Goal: Task Accomplishment & Management: Complete application form

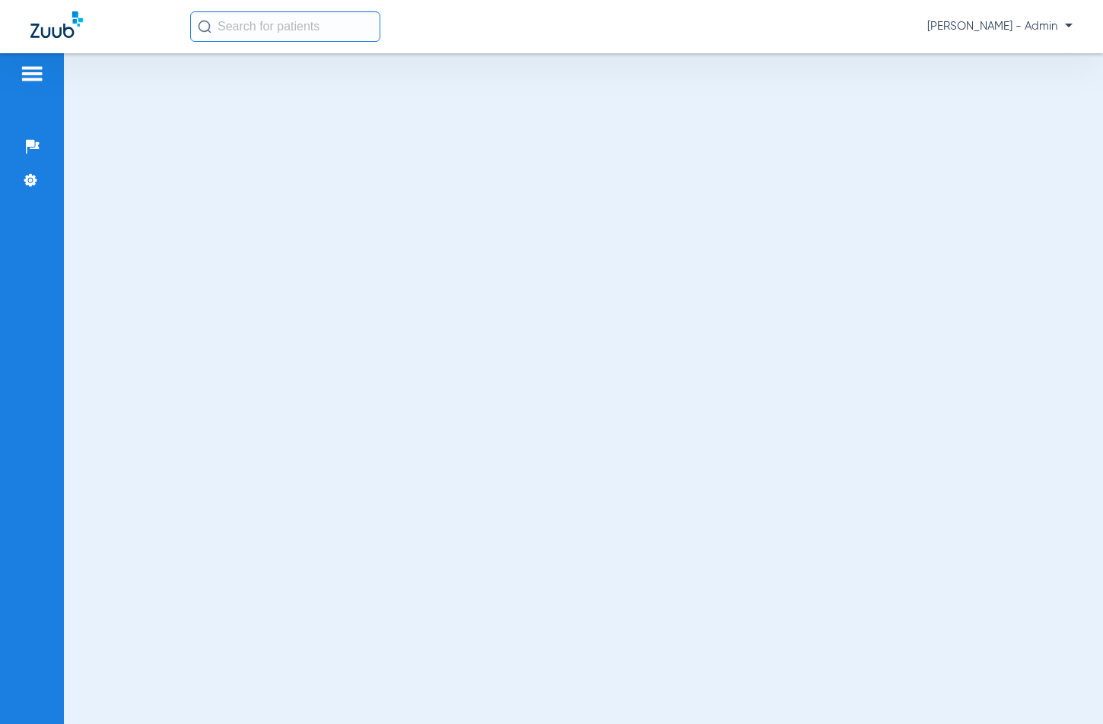
click at [34, 84] on div at bounding box center [32, 76] width 24 height 23
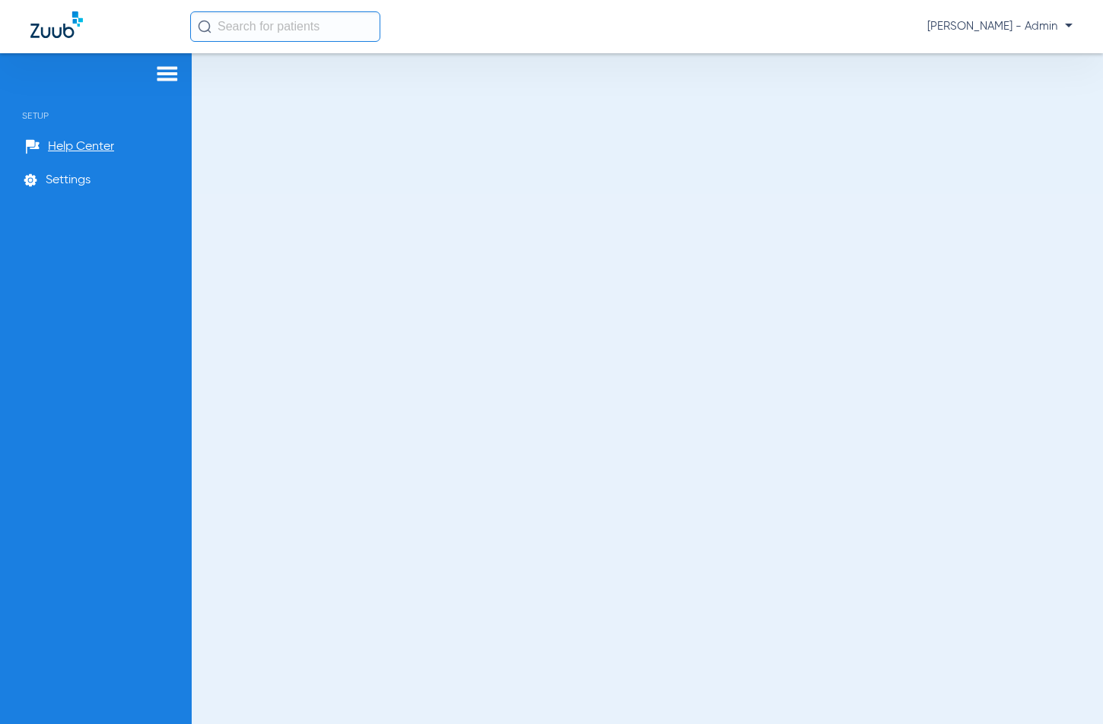
click at [173, 63] on div "Setup Help Center Settings" at bounding box center [96, 415] width 192 height 724
click at [159, 83] on div at bounding box center [167, 76] width 24 height 23
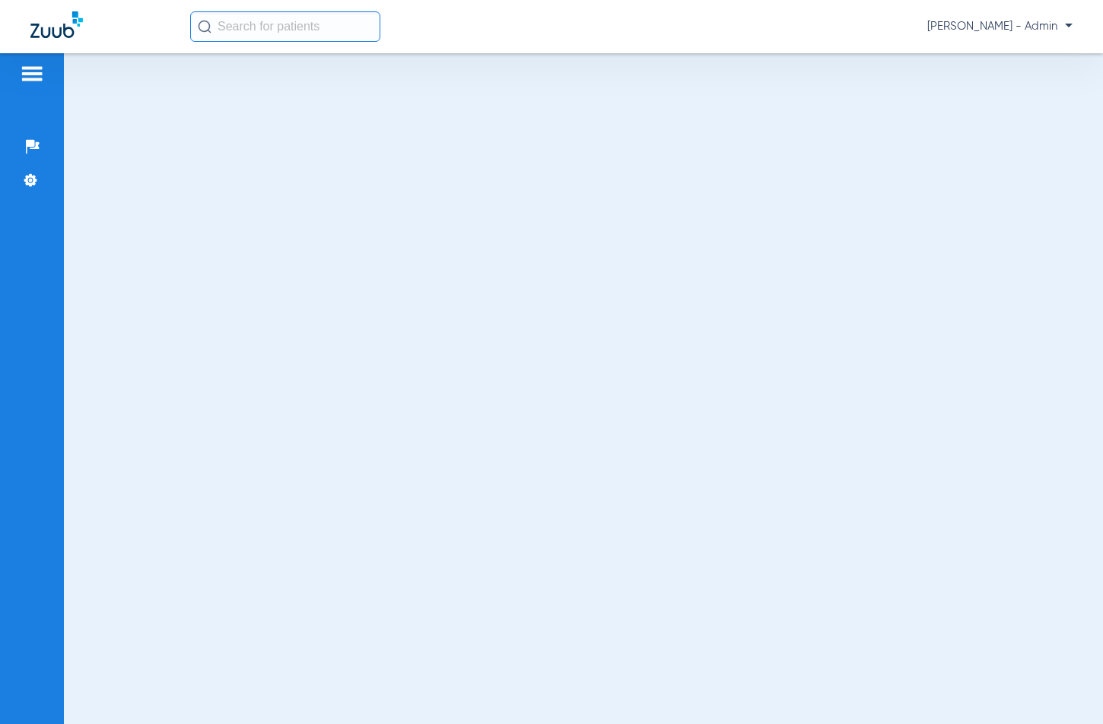
click at [224, 12] on input "text" at bounding box center [285, 26] width 190 height 30
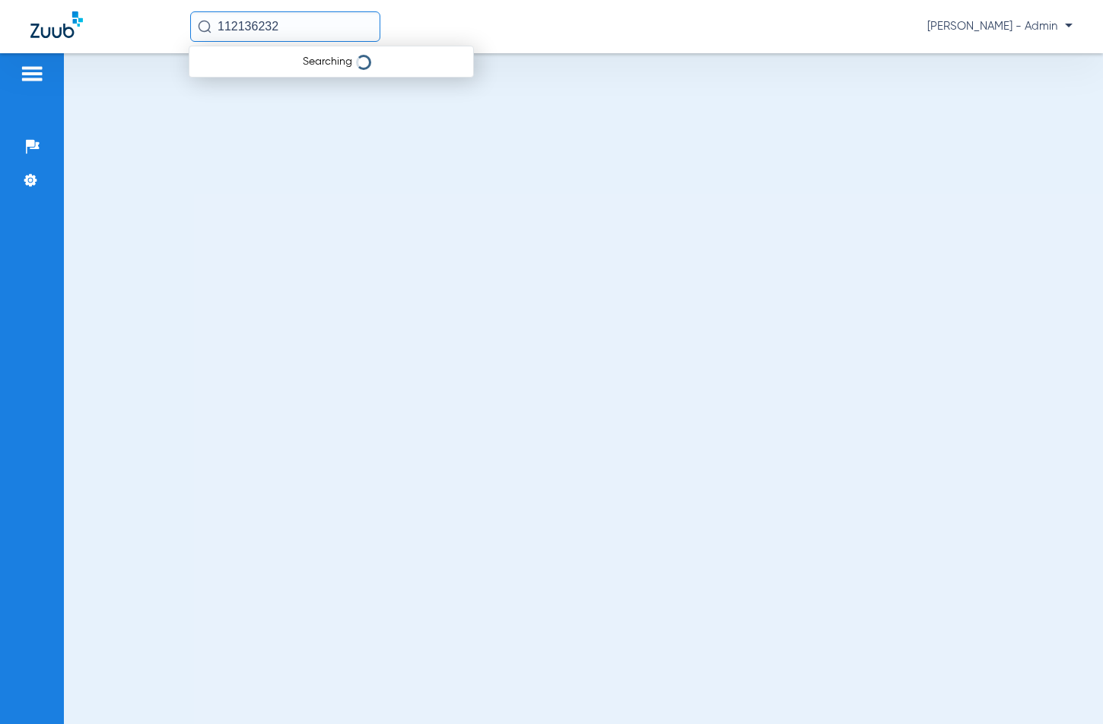
type input "112136232"
click at [30, 81] on img at bounding box center [32, 74] width 24 height 18
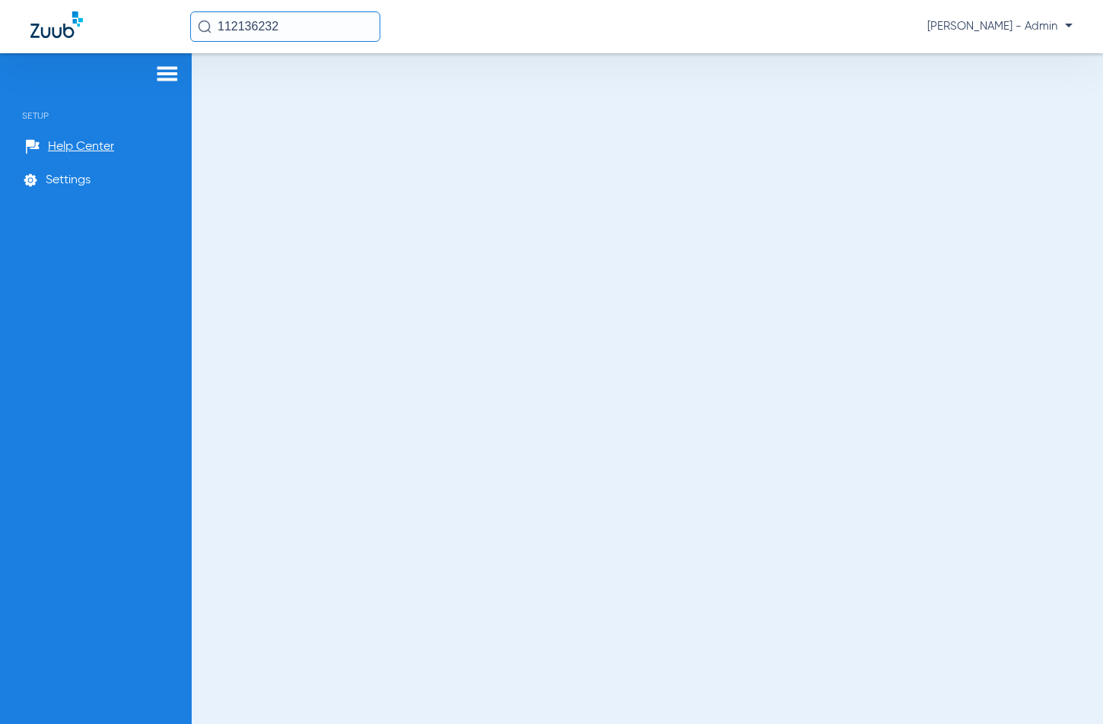
click at [46, 114] on span "Setup" at bounding box center [95, 104] width 169 height 33
click at [158, 84] on div at bounding box center [167, 76] width 24 height 23
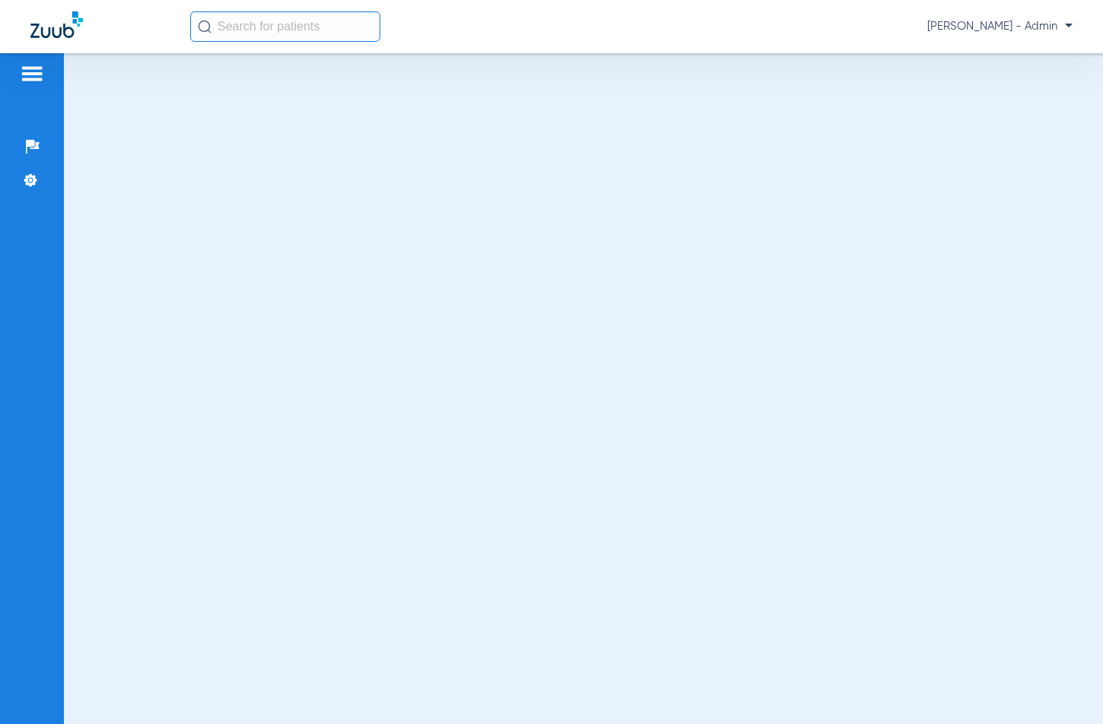
click at [1054, 24] on span "[PERSON_NAME] - Admin" at bounding box center [1000, 26] width 145 height 15
click at [1023, 50] on span "Account Selection" at bounding box center [1015, 54] width 85 height 11
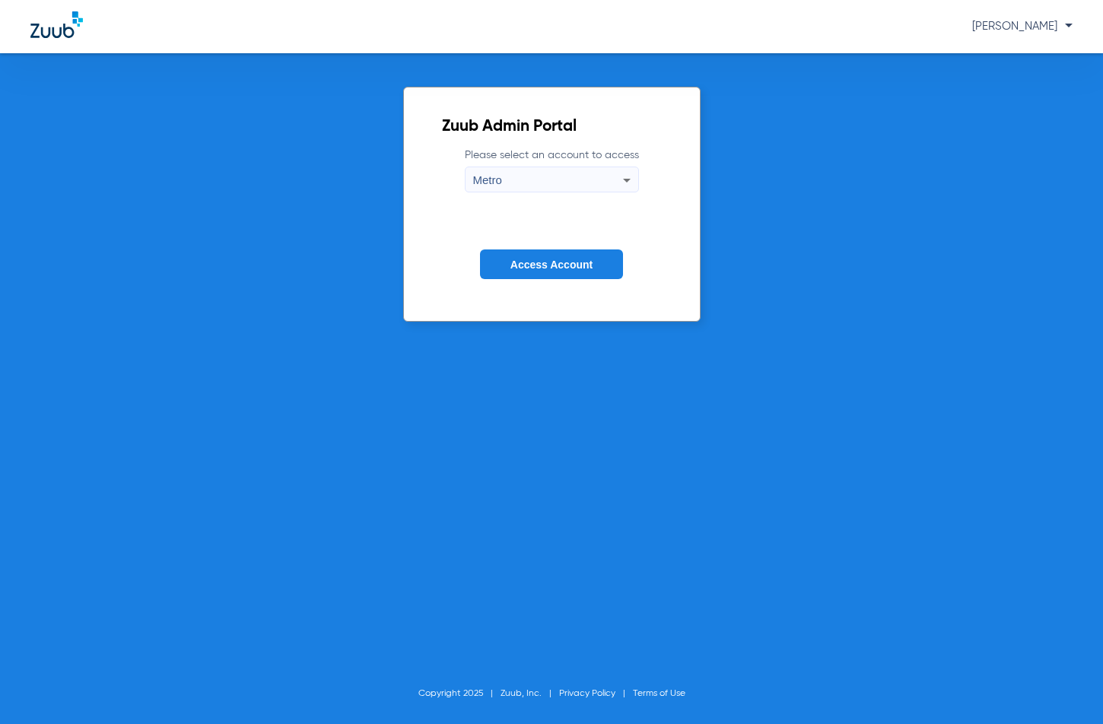
click at [524, 277] on button "Access Account" at bounding box center [551, 265] width 143 height 30
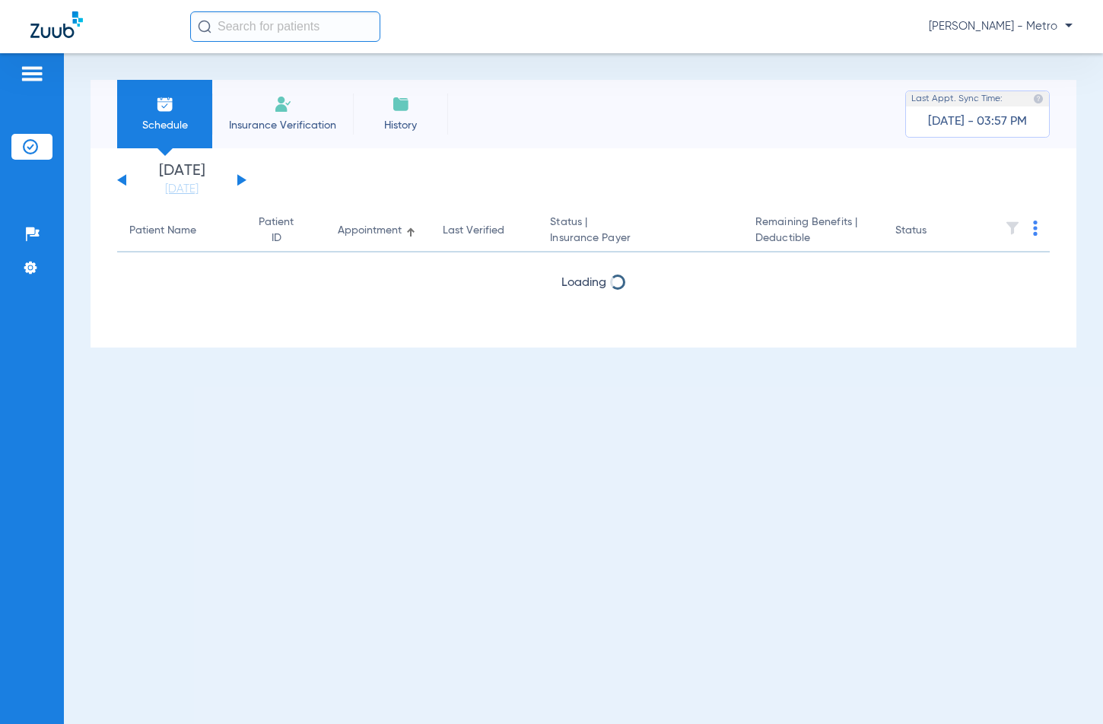
click at [243, 123] on span "Insurance Verification" at bounding box center [283, 125] width 118 height 15
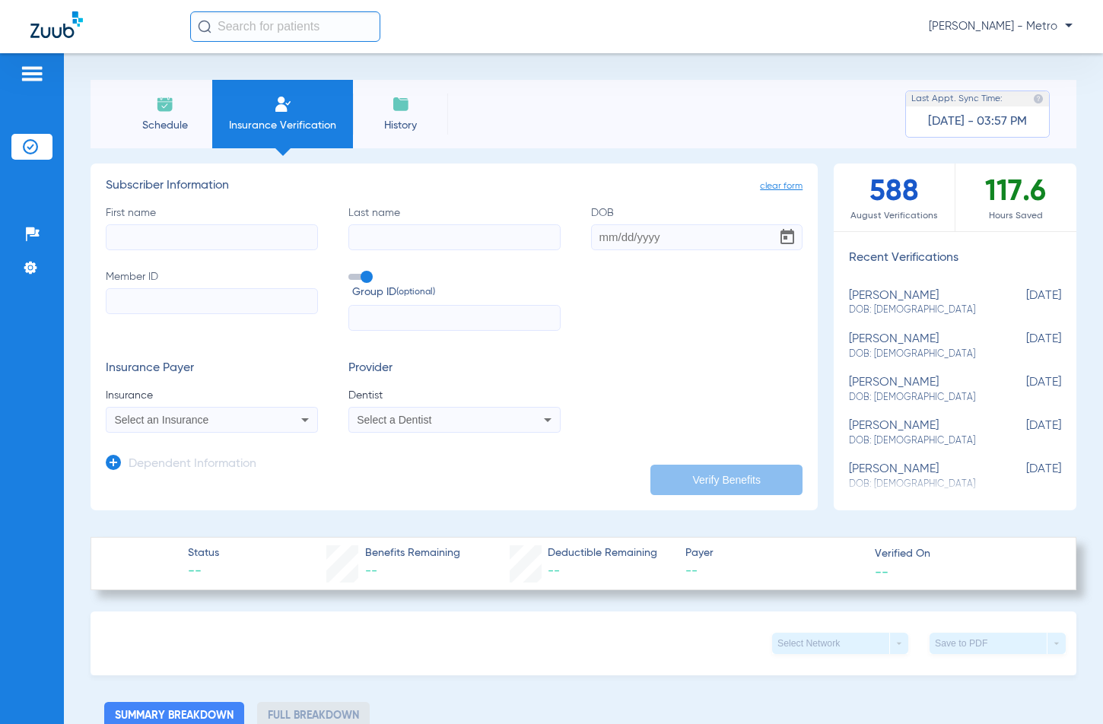
click at [247, 248] on input "First name" at bounding box center [212, 237] width 212 height 26
click at [247, 247] on input "First name" at bounding box center [212, 237] width 212 height 26
type input "buan"
click at [407, 234] on input "Last name" at bounding box center [454, 237] width 212 height 26
type input "sang"
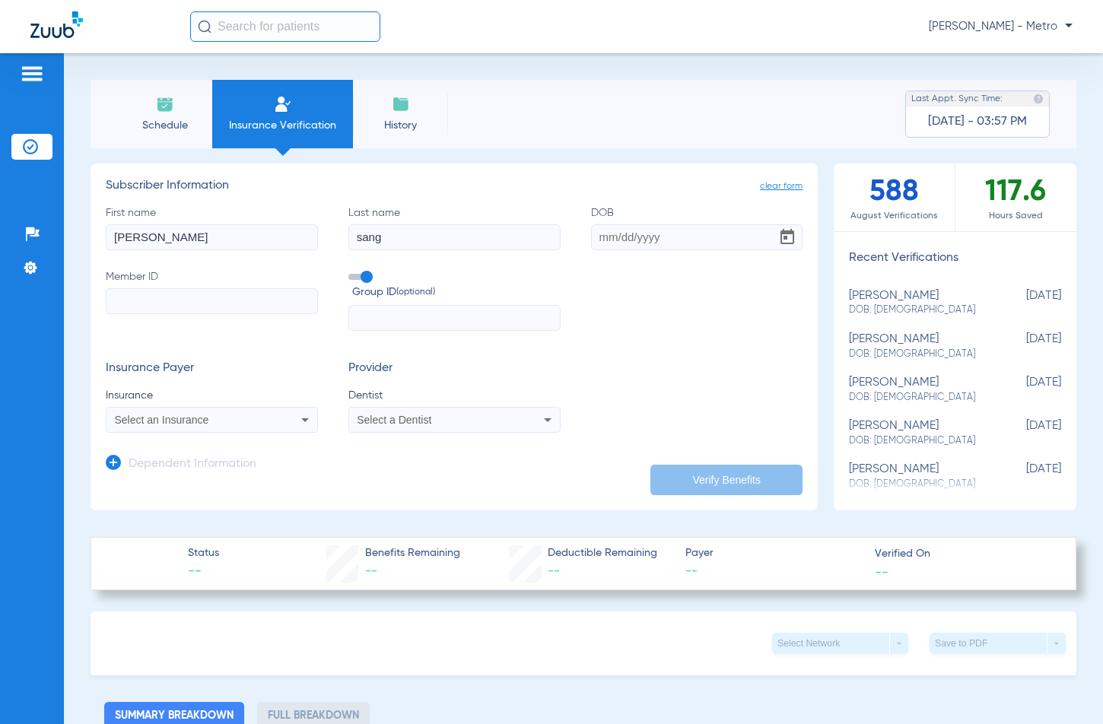
click at [593, 238] on input "DOB" at bounding box center [697, 237] width 212 height 26
type input "12/12/1977"
click at [144, 294] on input "Member ID" at bounding box center [212, 301] width 212 height 26
type input "u"
type input "USD5807399AB"
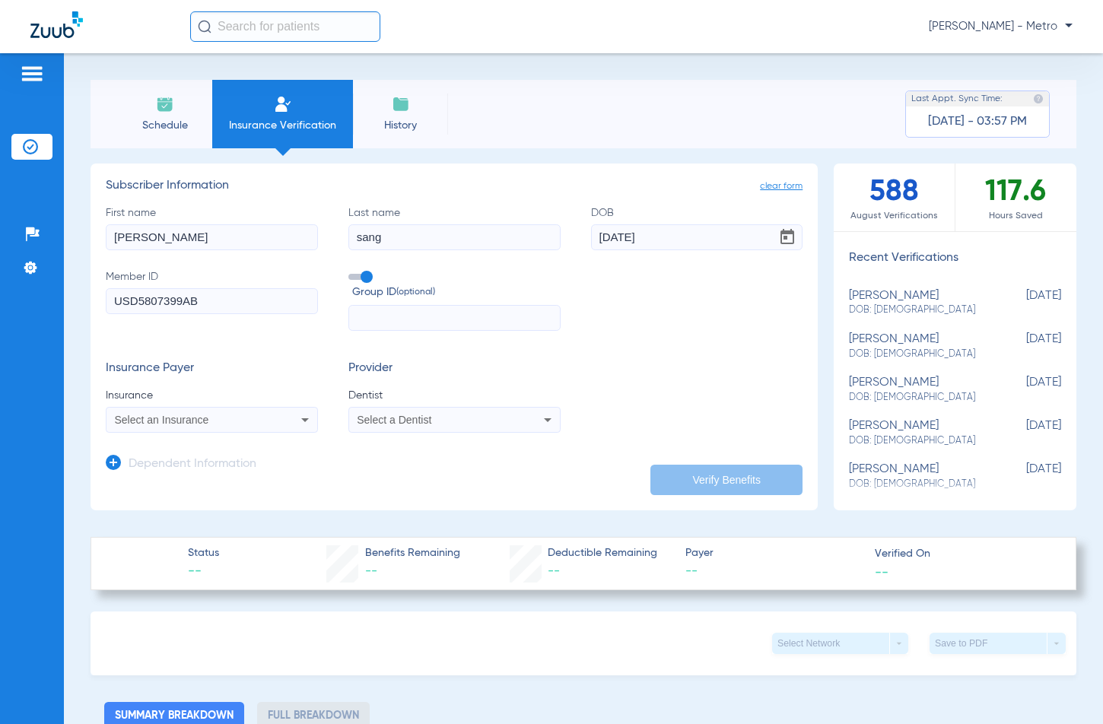
click at [182, 422] on span "Select an Insurance" at bounding box center [162, 420] width 94 height 12
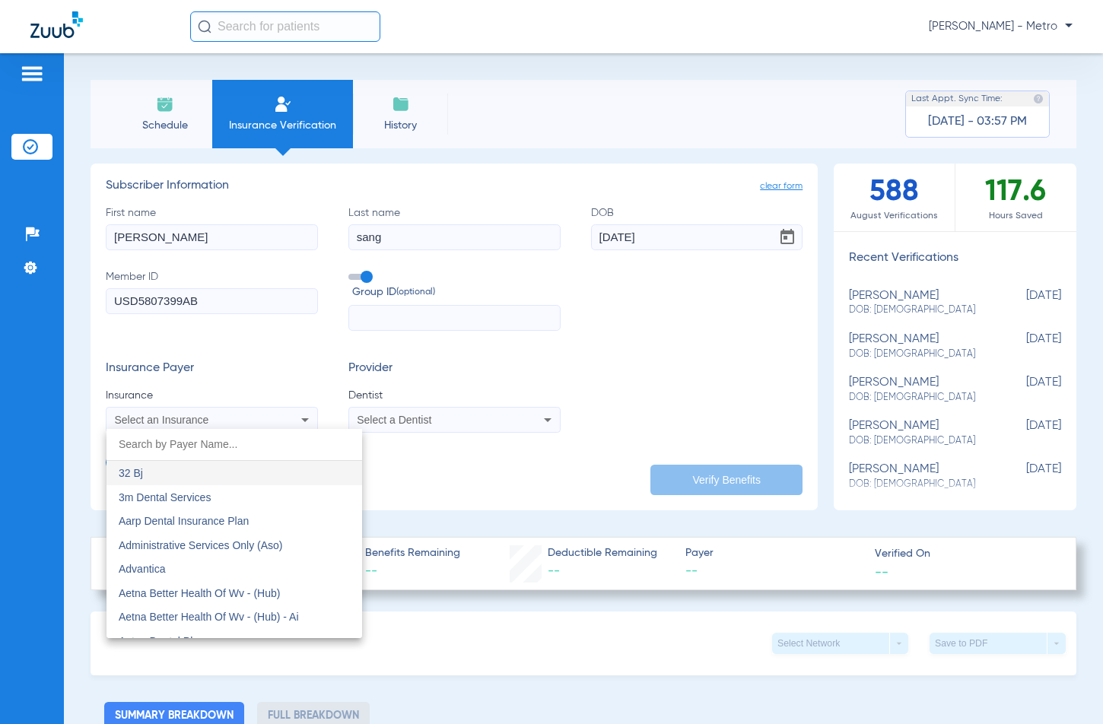
click at [180, 444] on input "dropdown search" at bounding box center [235, 444] width 256 height 31
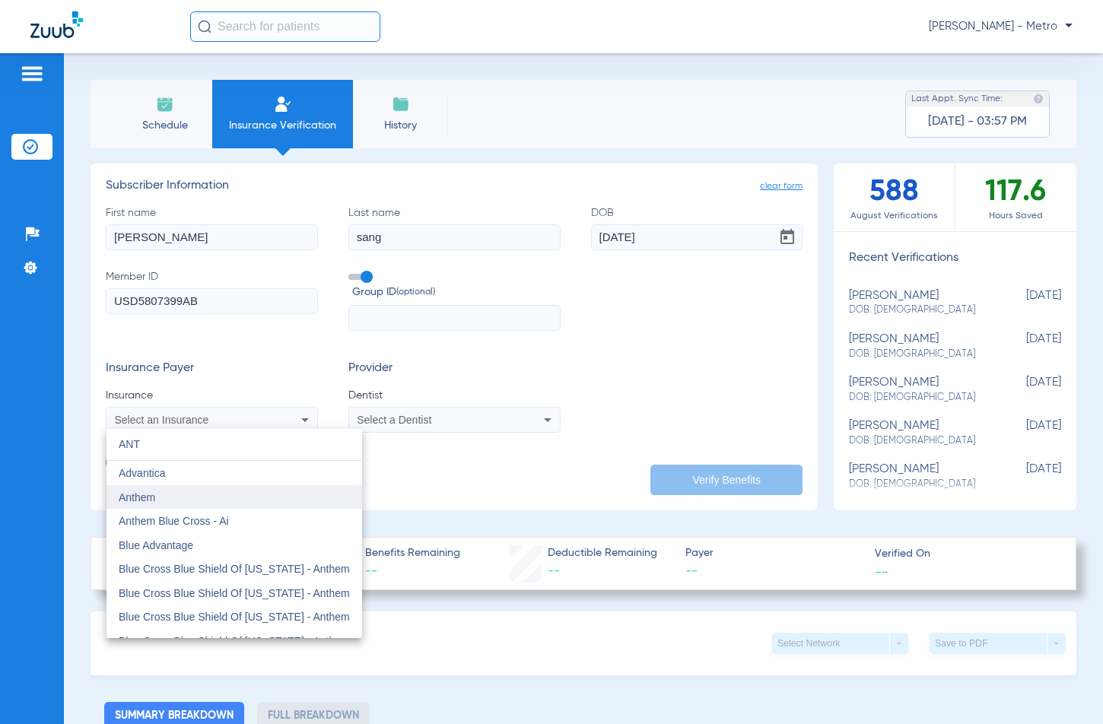
type input "ANT"
click at [149, 493] on span "Anthem" at bounding box center [137, 498] width 37 height 12
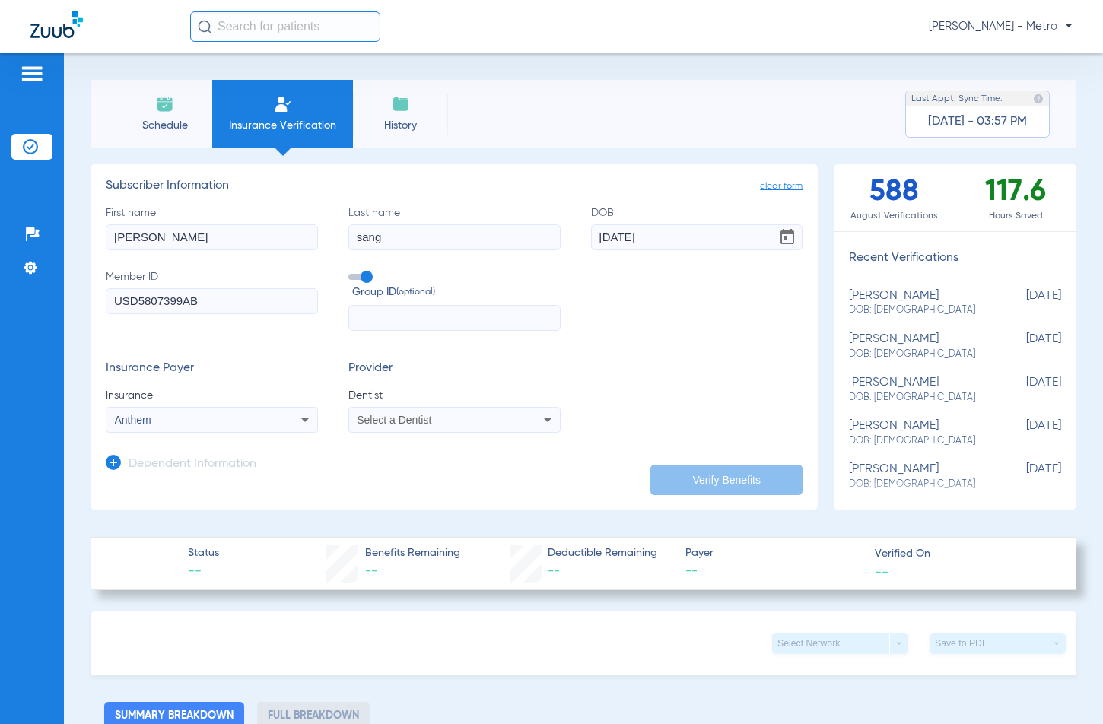
click at [630, 440] on app-dependent-form "Dependent Information" at bounding box center [454, 458] width 697 height 51
click at [388, 320] on input "text" at bounding box center [454, 318] width 212 height 26
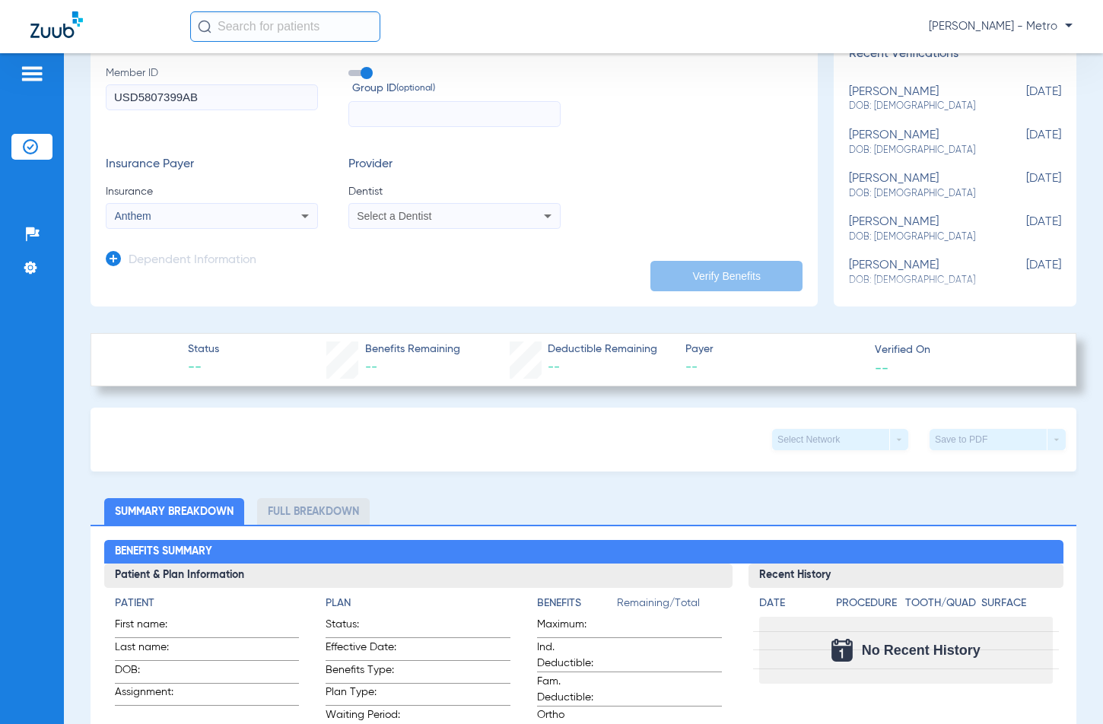
scroll to position [228, 0]
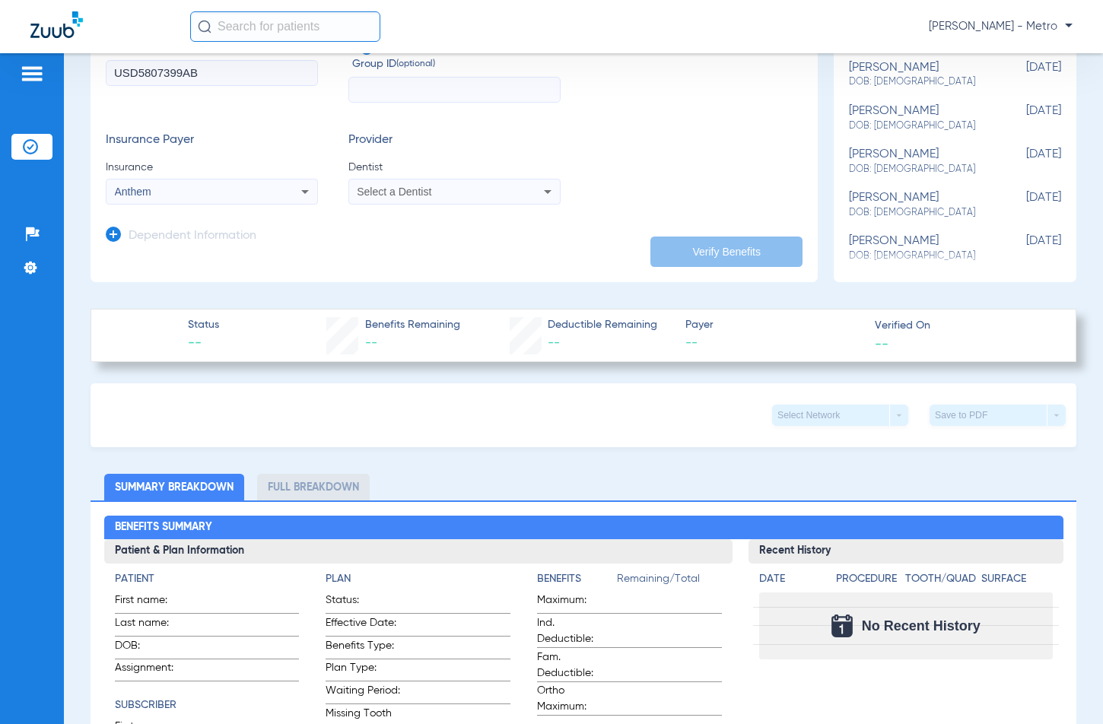
click at [370, 208] on app-dependent-form "Dependent Information" at bounding box center [454, 230] width 697 height 51
click at [386, 196] on span "Select a Dentist" at bounding box center [394, 192] width 75 height 12
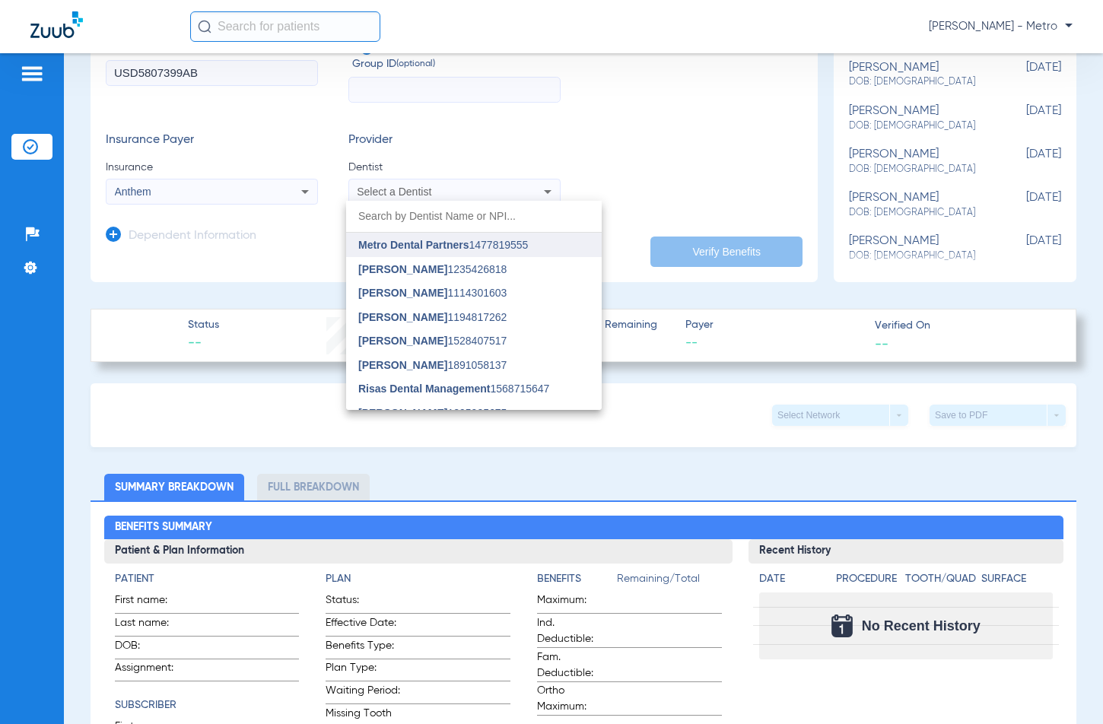
click at [412, 247] on span "Metro Dental Partners" at bounding box center [413, 245] width 110 height 12
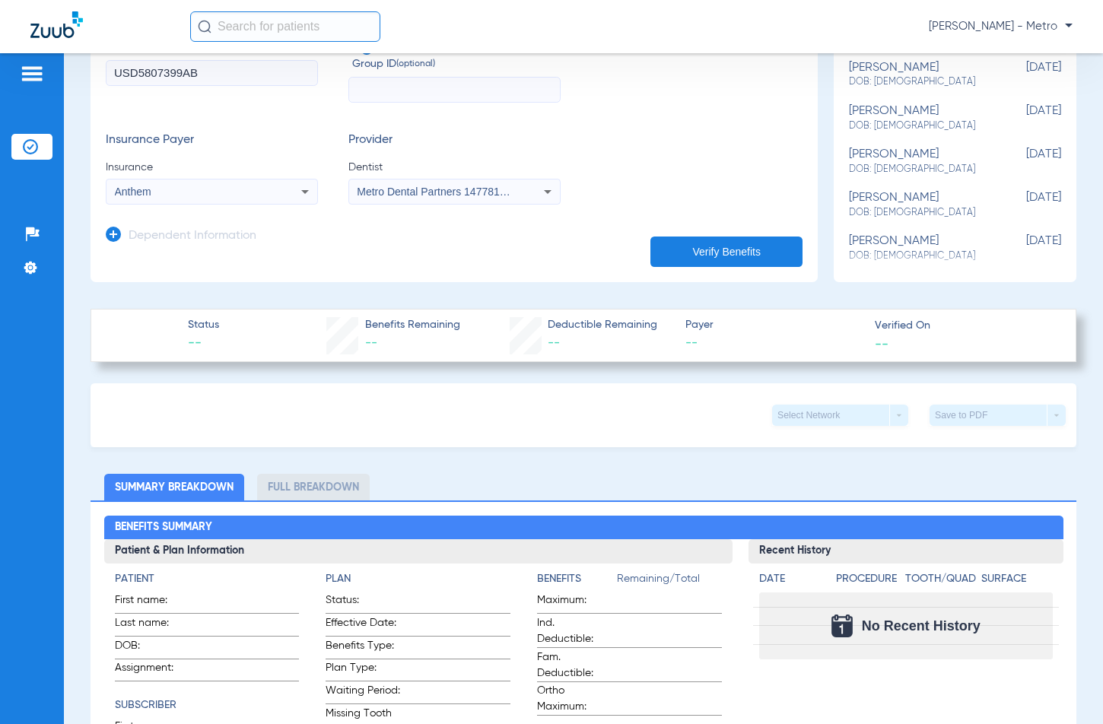
click at [729, 249] on button "Verify Benefits" at bounding box center [727, 252] width 152 height 30
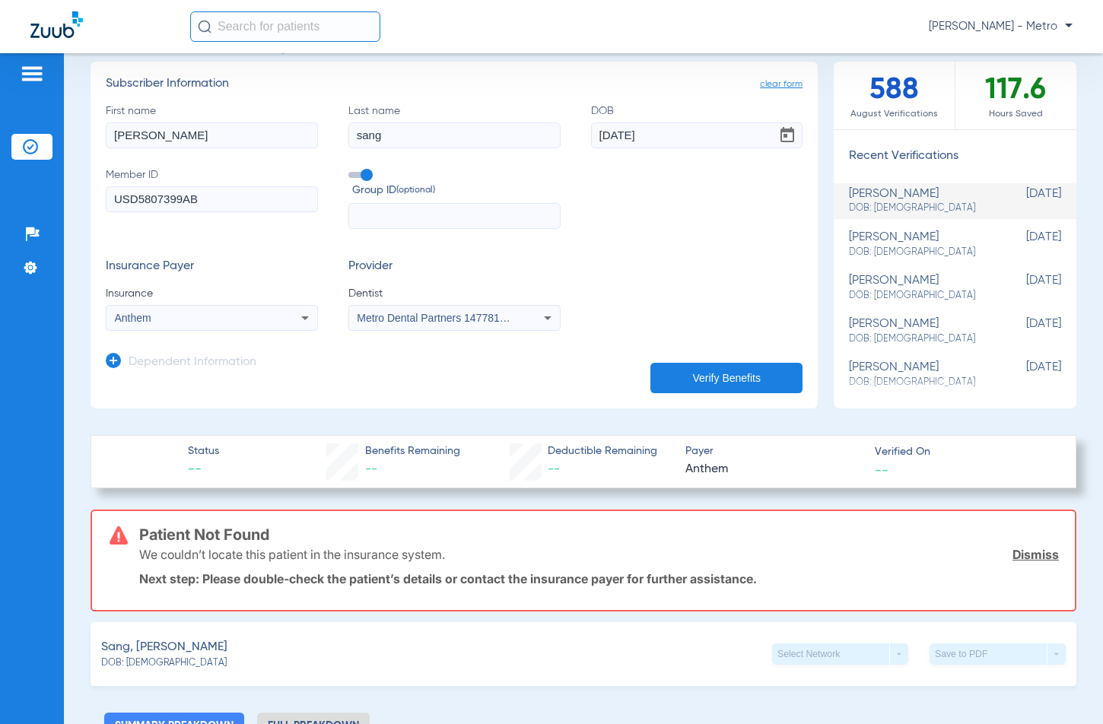
scroll to position [76, 0]
